Goal: Task Accomplishment & Management: Use online tool/utility

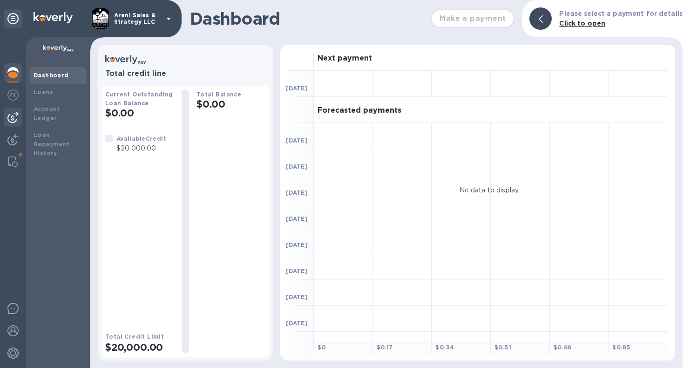
click at [10, 118] on img at bounding box center [12, 117] width 11 height 11
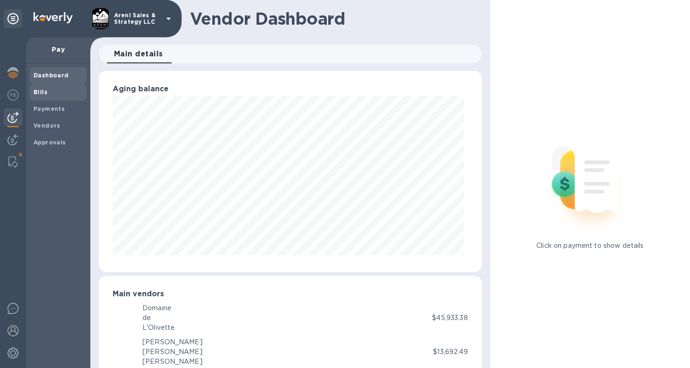
scroll to position [201, 379]
click at [62, 92] on span "Bills" at bounding box center [58, 92] width 49 height 9
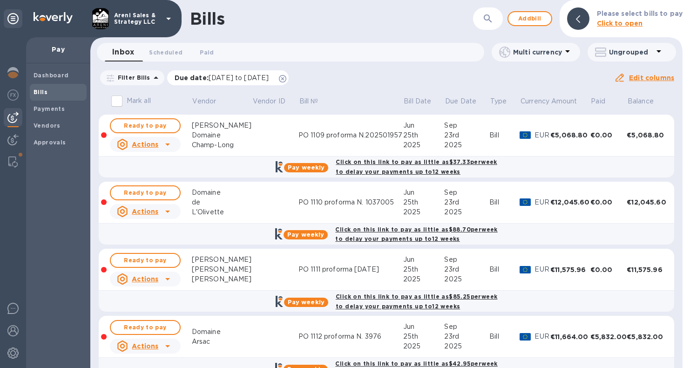
click at [286, 77] on icon at bounding box center [282, 78] width 7 height 7
click at [10, 94] on img at bounding box center [12, 94] width 11 height 11
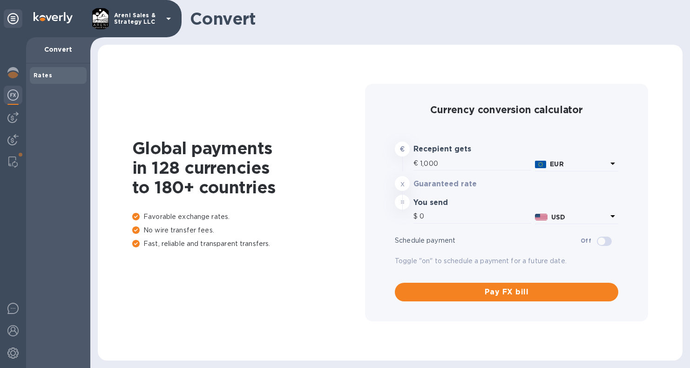
type input "1,182.84"
